Goal: Information Seeking & Learning: Learn about a topic

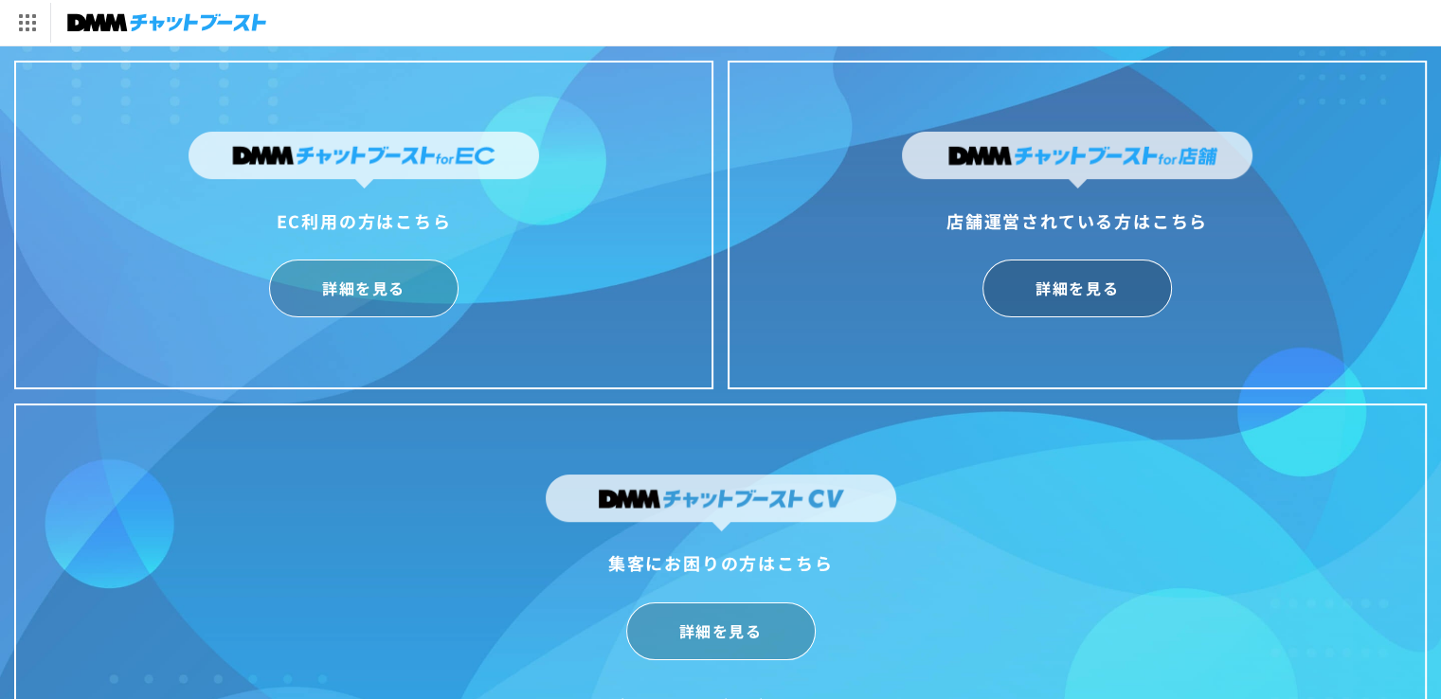
scroll to position [45, 0]
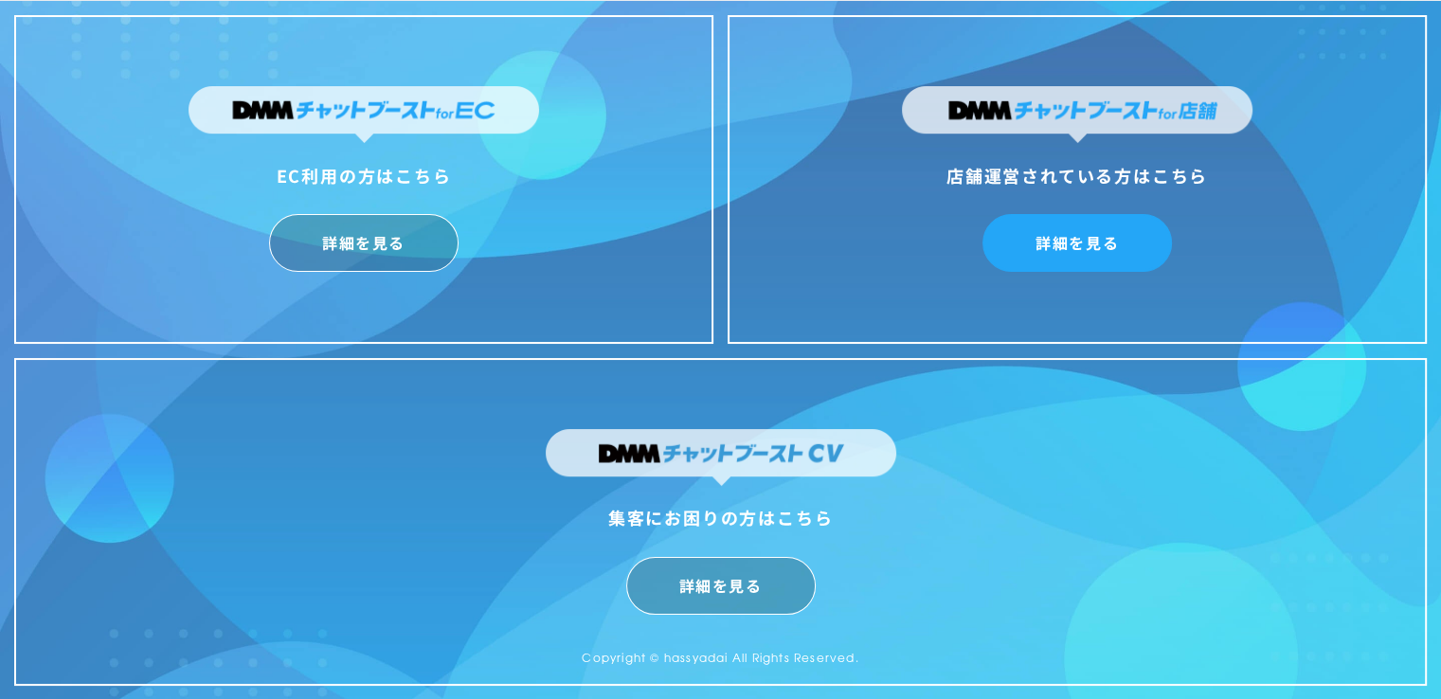
click at [1080, 257] on link "詳細を見る" at bounding box center [1078, 243] width 190 height 58
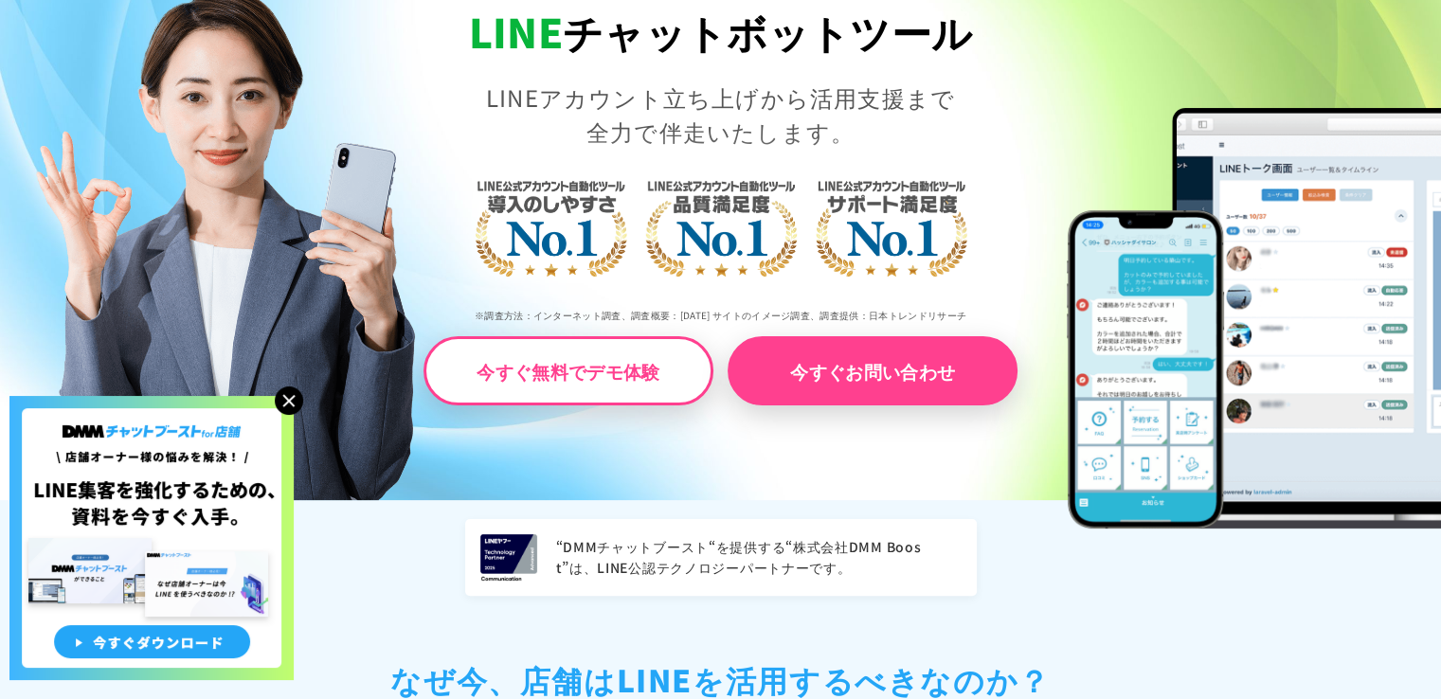
scroll to position [569, 0]
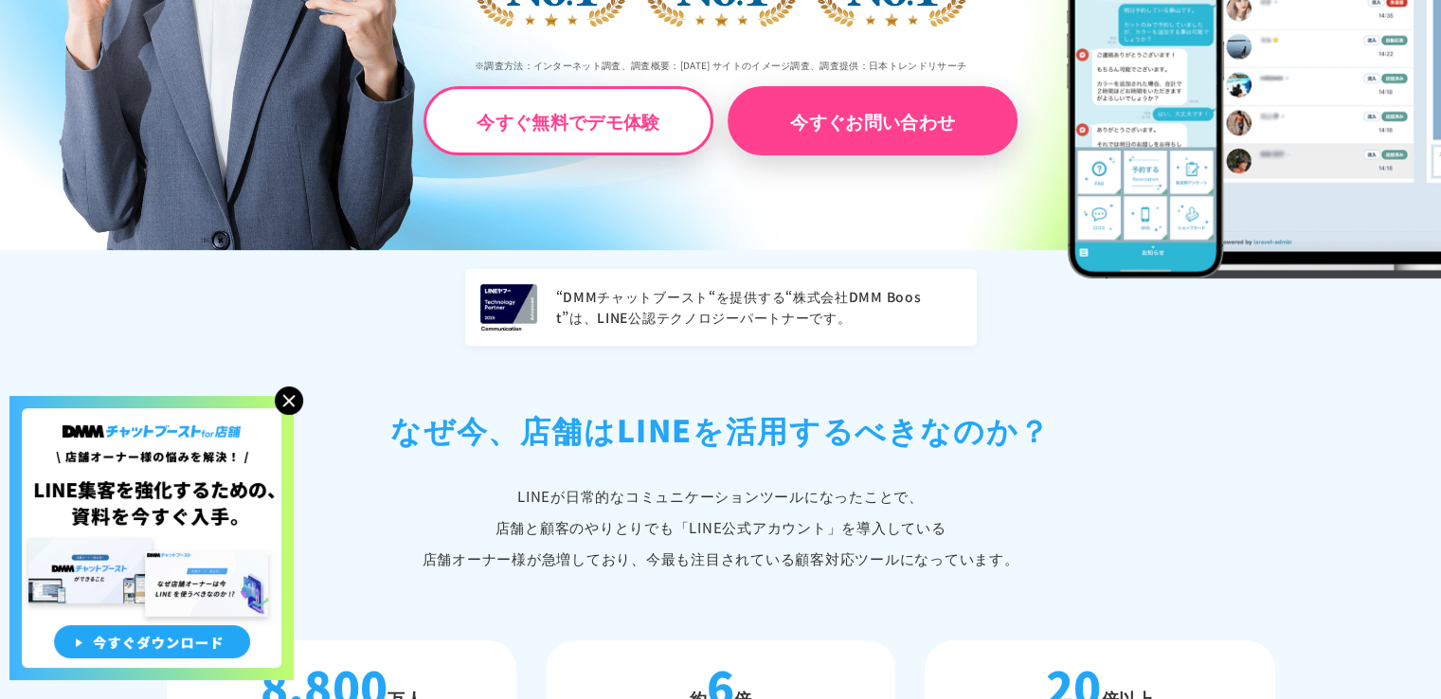
click at [288, 399] on img at bounding box center [289, 401] width 28 height 28
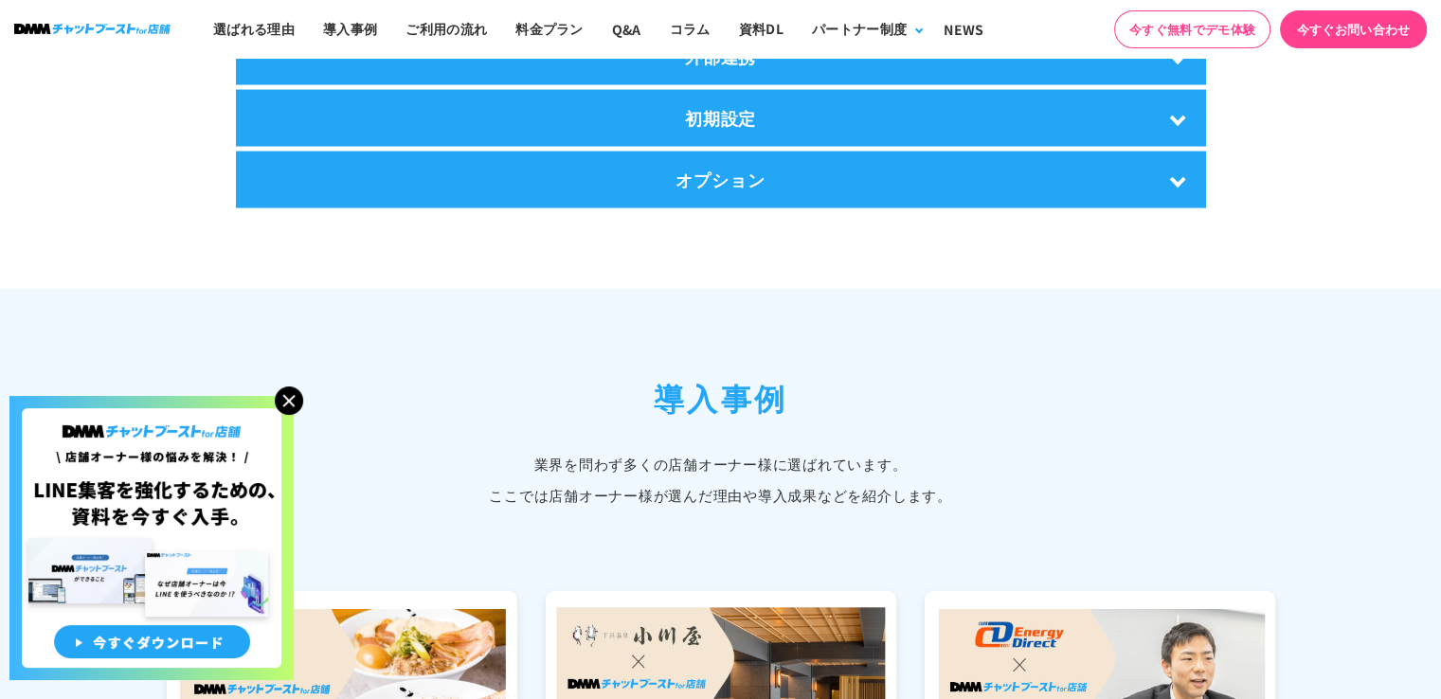
scroll to position [3980, 0]
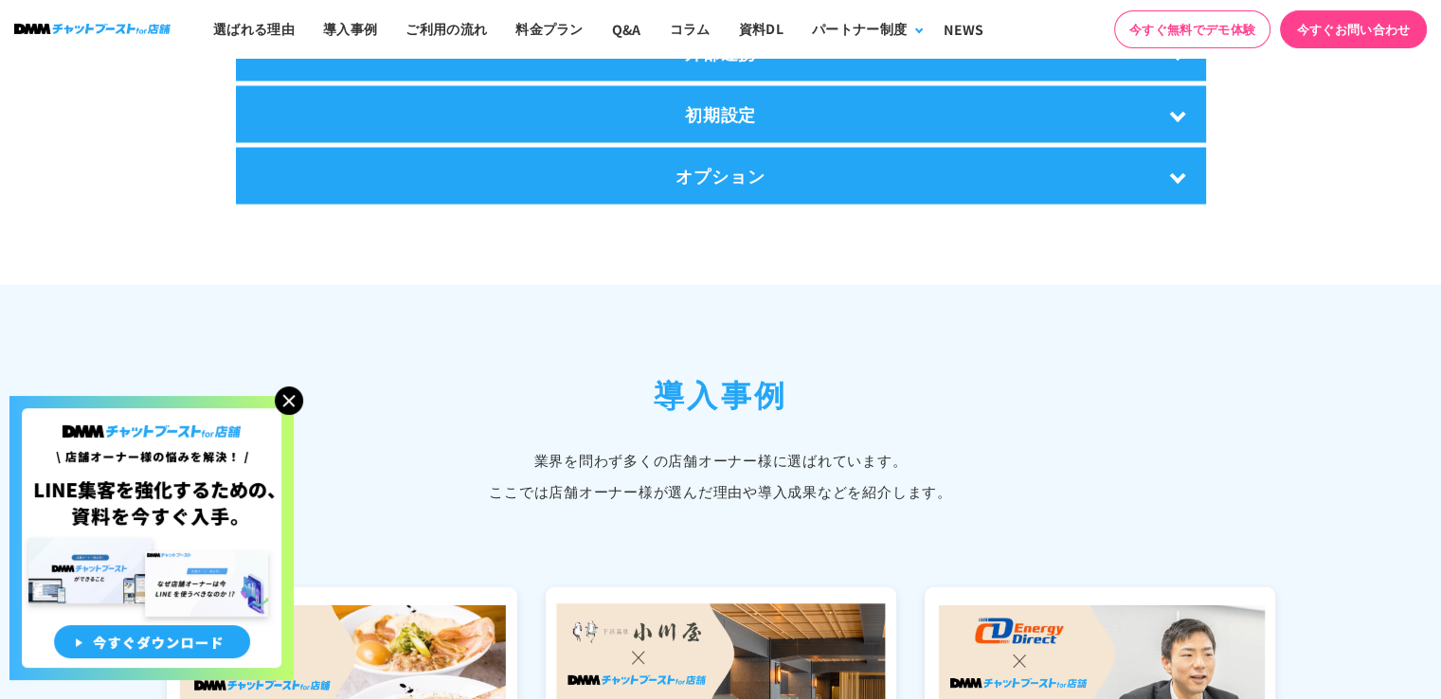
click at [289, 399] on img at bounding box center [289, 401] width 28 height 28
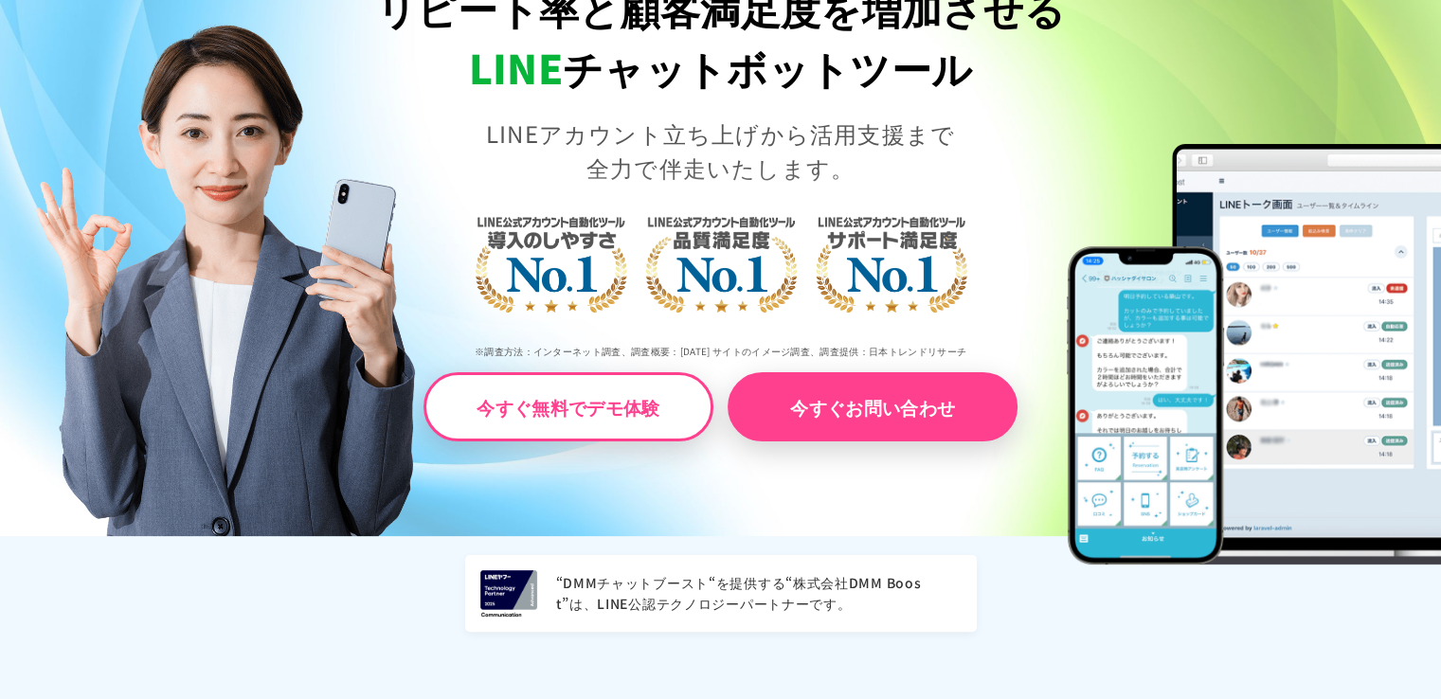
scroll to position [0, 0]
